Goal: Information Seeking & Learning: Learn about a topic

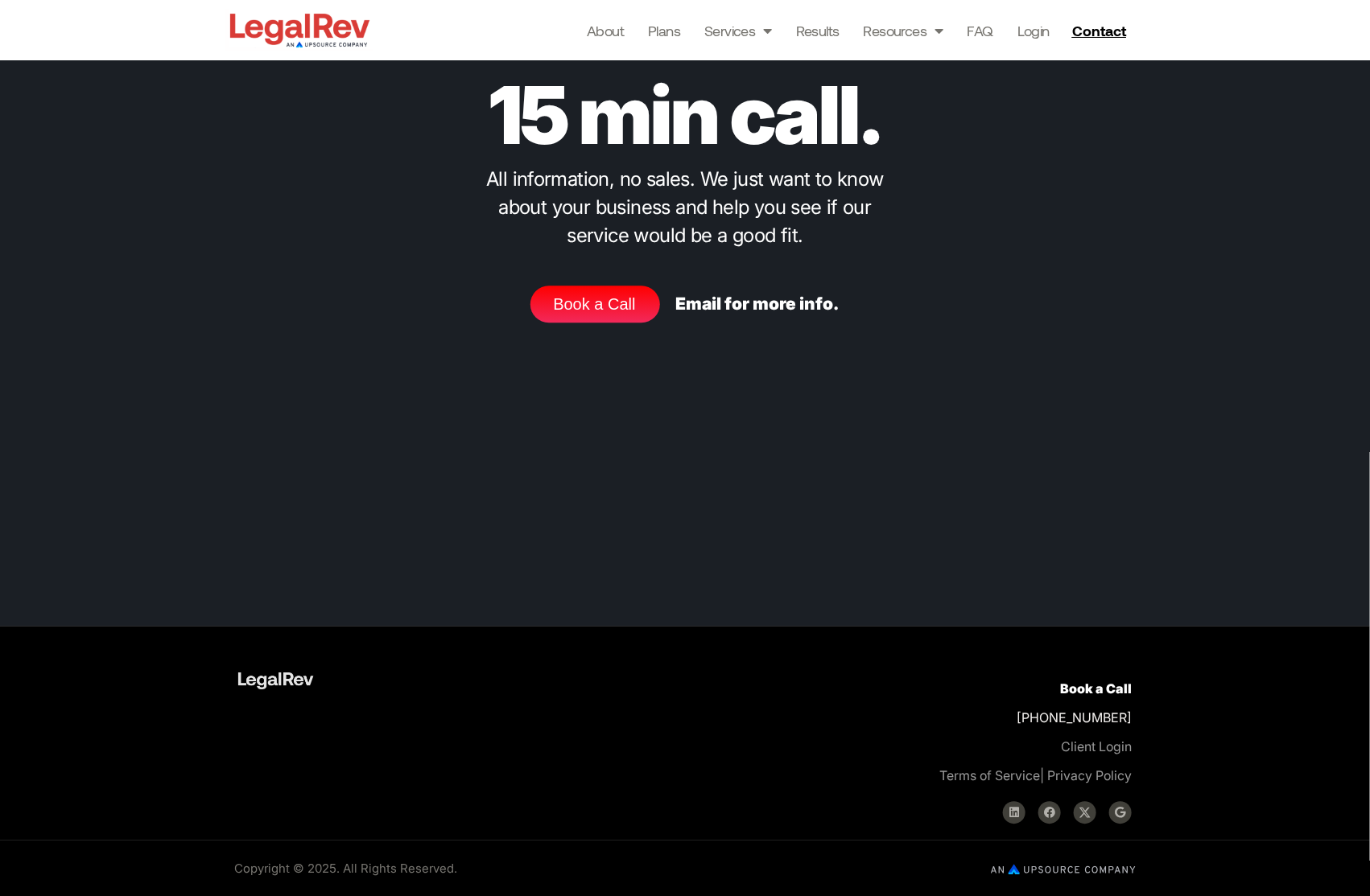
click at [1044, 871] on img at bounding box center [1063, 869] width 145 height 11
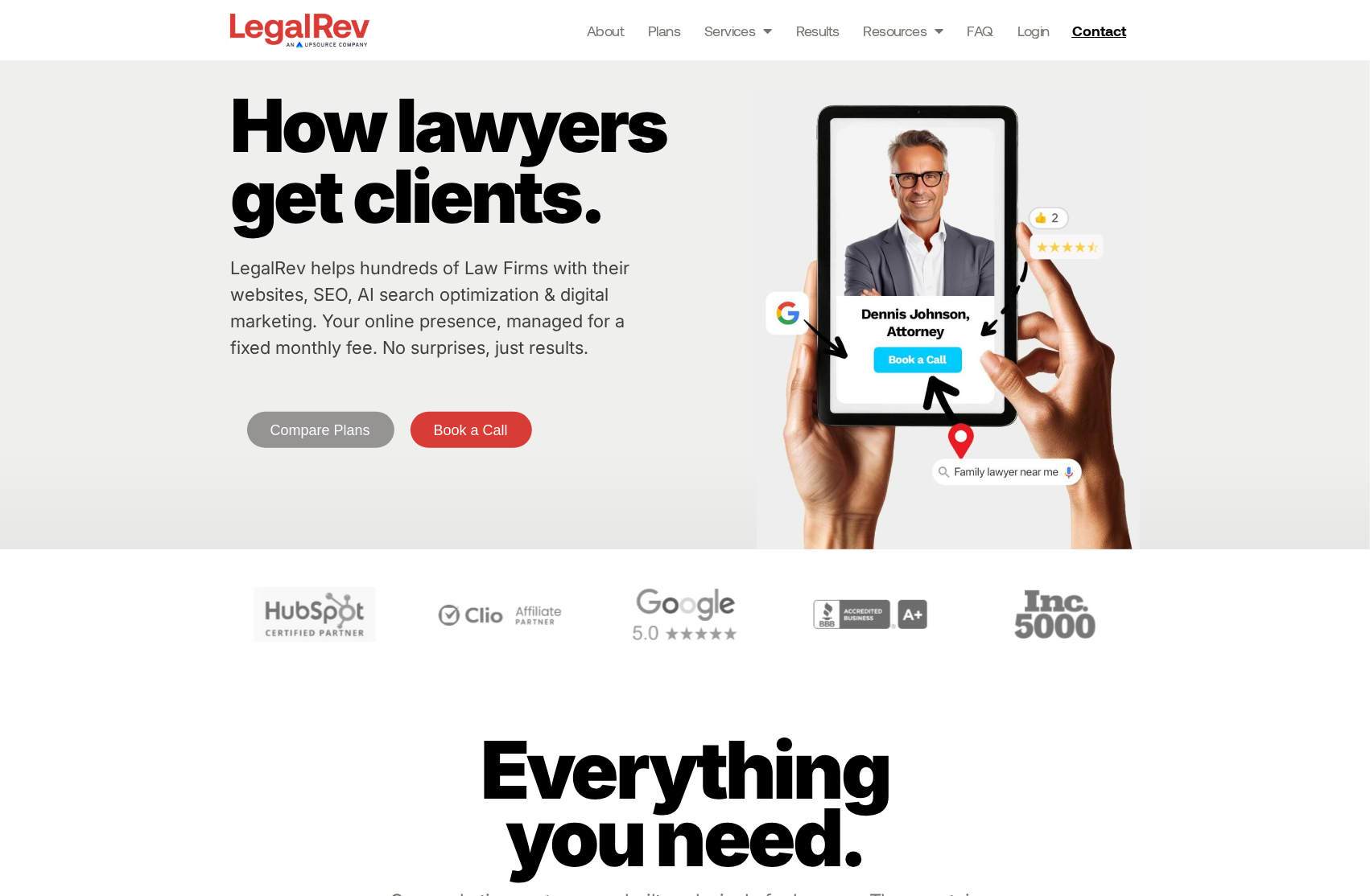
click at [365, 277] on link "LegalRev helps hundreds of Law Firms with their websites, SEO, AI search optimi…" at bounding box center [430, 307] width 399 height 101
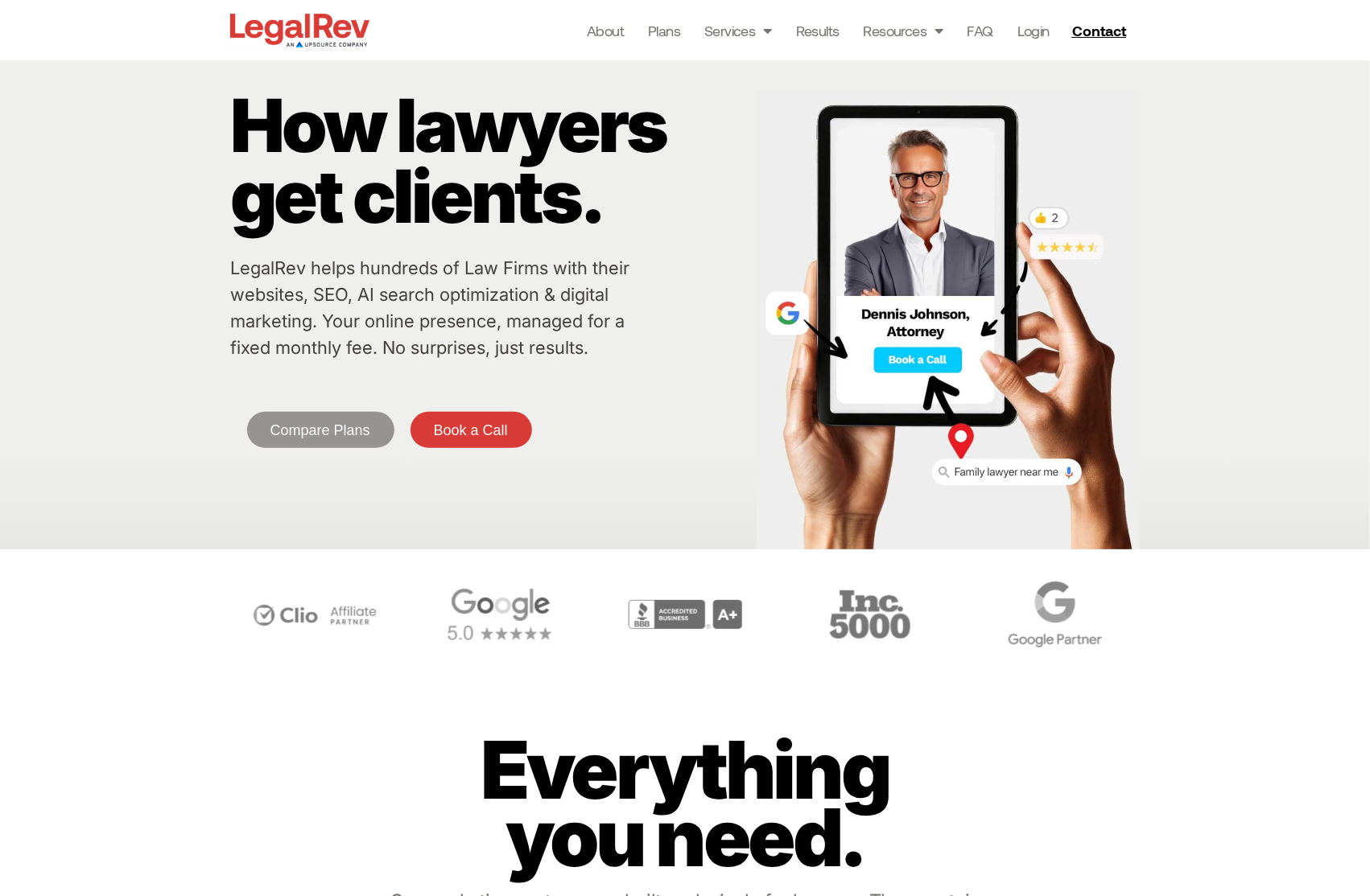
click at [289, 31] on img at bounding box center [299, 30] width 147 height 41
